Goal: Find specific page/section: Find specific page/section

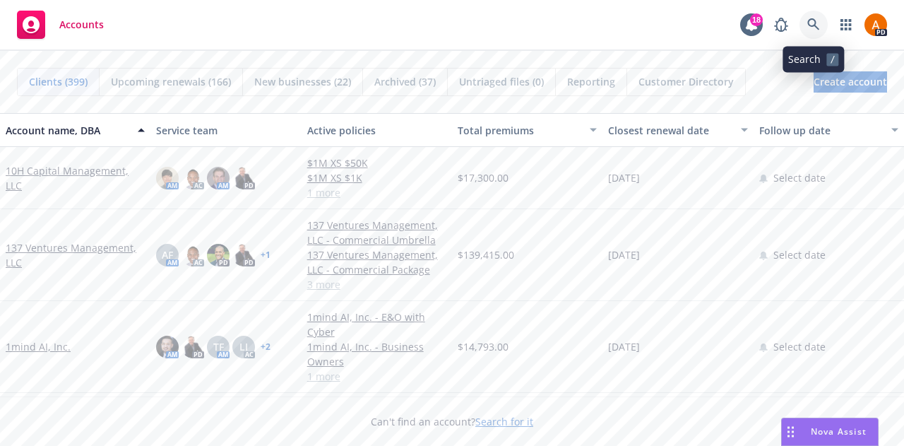
click at [810, 21] on icon at bounding box center [813, 24] width 13 height 13
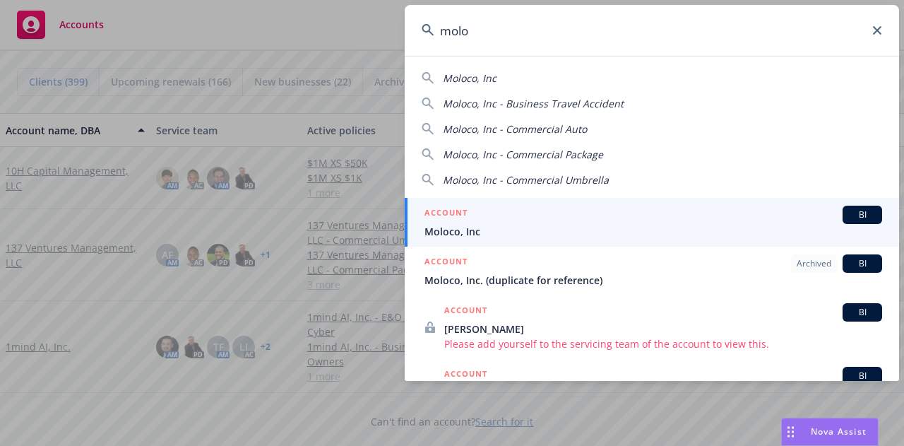
type input "molo"
